Goal: Communication & Community: Answer question/provide support

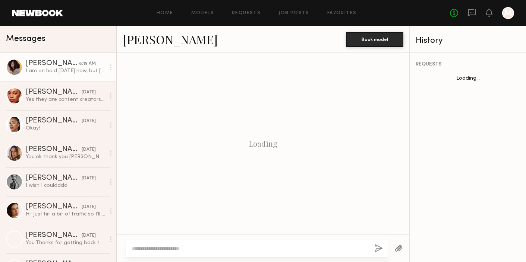
scroll to position [719, 0]
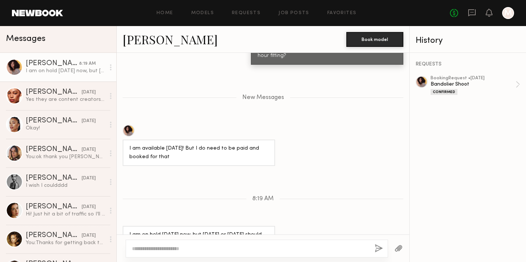
click at [172, 249] on textarea at bounding box center [250, 248] width 237 height 7
click at [157, 252] on textarea at bounding box center [250, 248] width 237 height 7
click at [155, 248] on textarea at bounding box center [250, 248] width 237 height 7
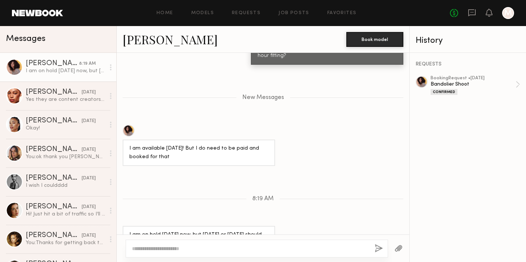
click at [155, 248] on textarea at bounding box center [250, 248] width 237 height 7
click at [162, 249] on textarea at bounding box center [250, 248] width 237 height 7
click at [167, 249] on textarea at bounding box center [250, 248] width 237 height 7
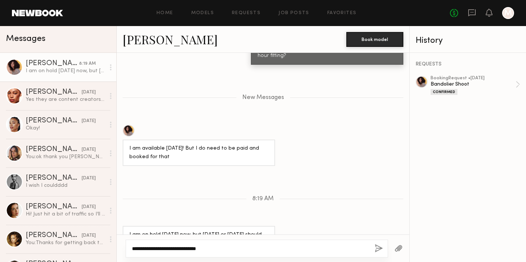
type textarea "**********"
click at [220, 248] on textarea "**********" at bounding box center [250, 248] width 237 height 7
click at [380, 248] on button "button" at bounding box center [379, 248] width 8 height 9
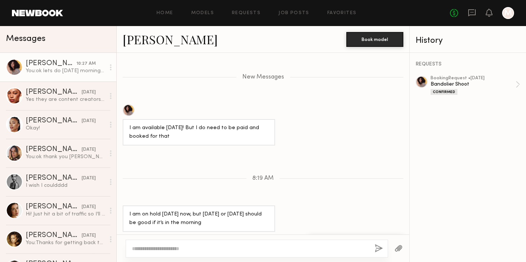
click at [192, 248] on textarea at bounding box center [250, 248] width 237 height 7
type textarea "**********"
click at [377, 246] on button "button" at bounding box center [379, 248] width 8 height 9
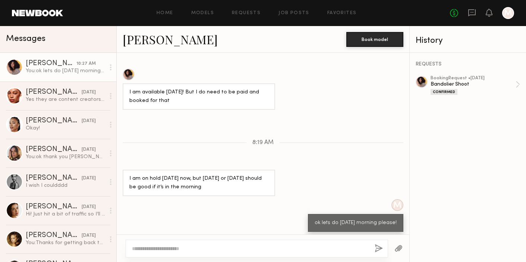
click at [375, 244] on button "button" at bounding box center [379, 248] width 8 height 9
click at [305, 248] on textarea at bounding box center [250, 248] width 237 height 7
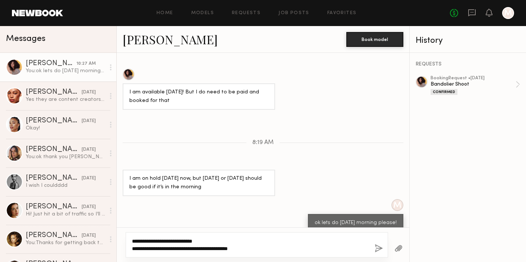
type textarea "**********"
click at [373, 252] on div "**********" at bounding box center [257, 245] width 262 height 25
click at [378, 249] on button "button" at bounding box center [379, 248] width 8 height 9
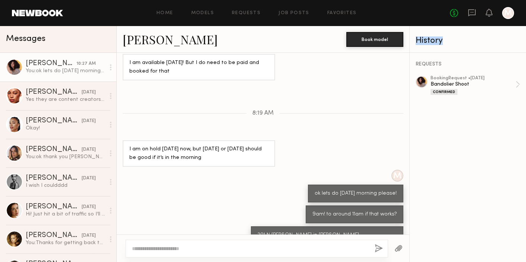
scroll to position [852, 0]
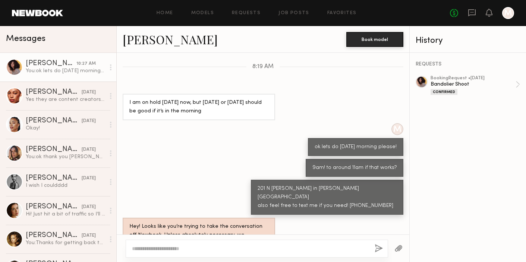
click at [203, 154] on div "Keep direct messages professional and related only to paid job opportunities. M…" at bounding box center [263, 144] width 293 height 182
click at [198, 249] on textarea at bounding box center [250, 248] width 237 height 7
click at [187, 248] on textarea at bounding box center [250, 248] width 237 height 7
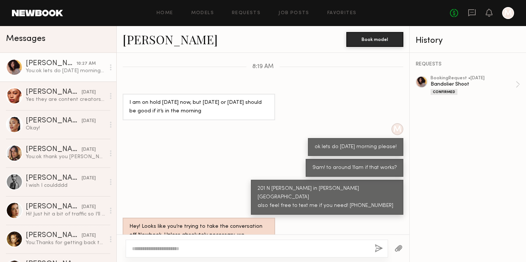
click at [184, 159] on div "9am! to around 11am if that works?" at bounding box center [263, 168] width 293 height 18
click at [186, 159] on div "9am! to around 11am if that works?" at bounding box center [263, 168] width 293 height 18
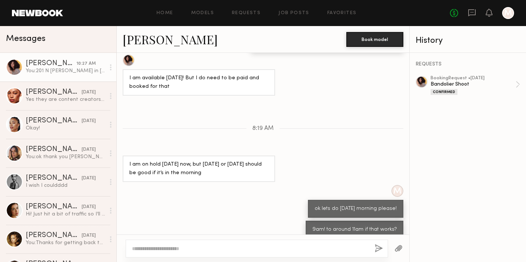
scroll to position [503, 0]
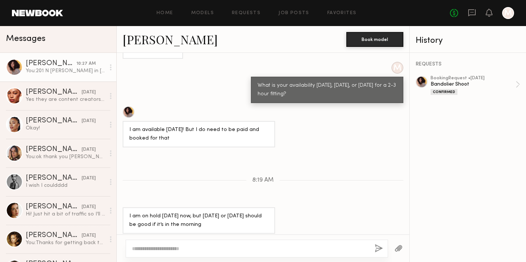
scroll to position [503, 0]
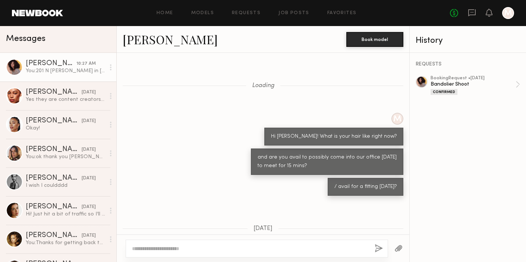
scroll to position [427, 0]
